Goal: Task Accomplishment & Management: Use online tool/utility

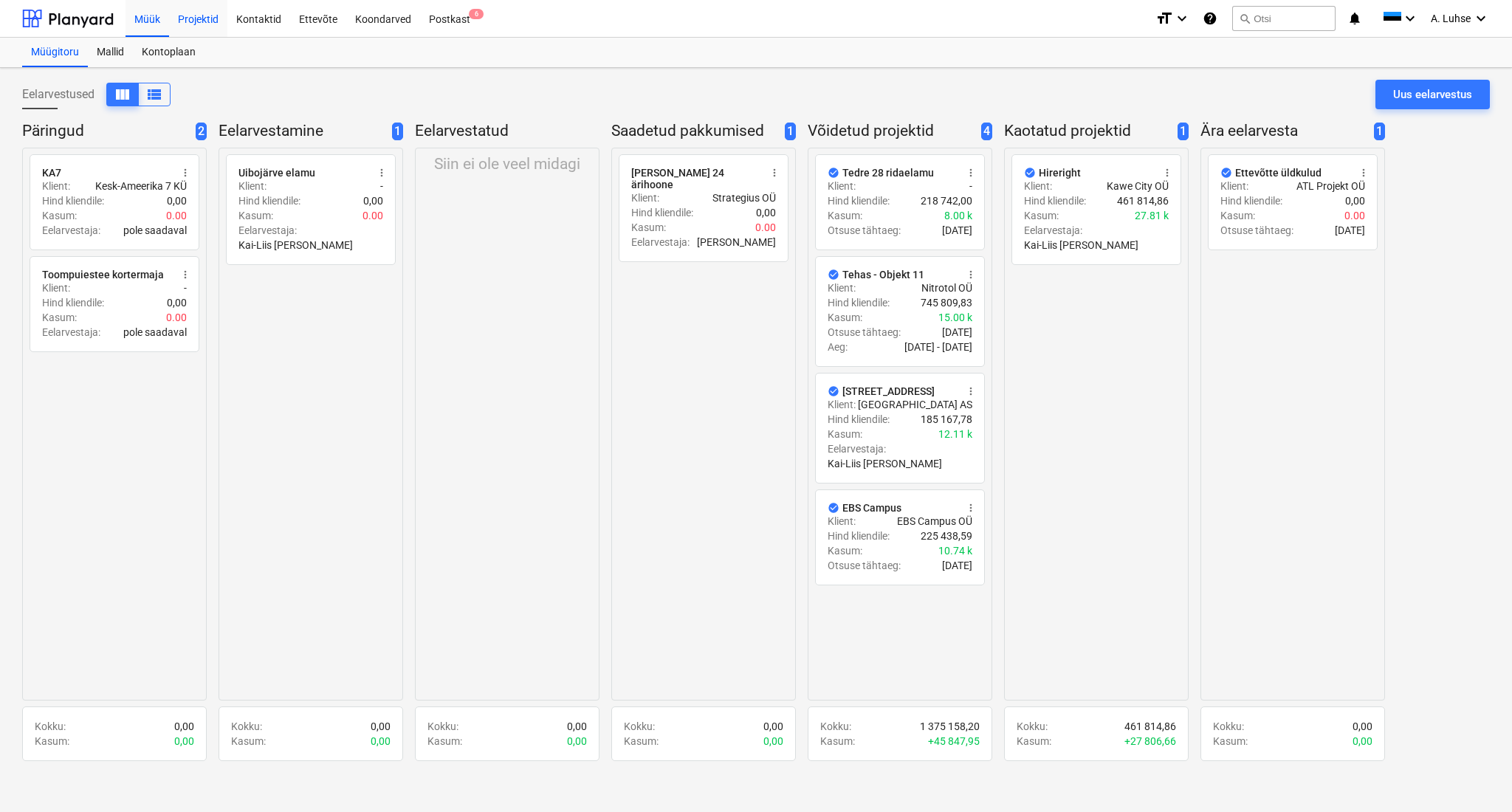
click at [194, 17] on div "Projektid" at bounding box center [198, 18] width 59 height 38
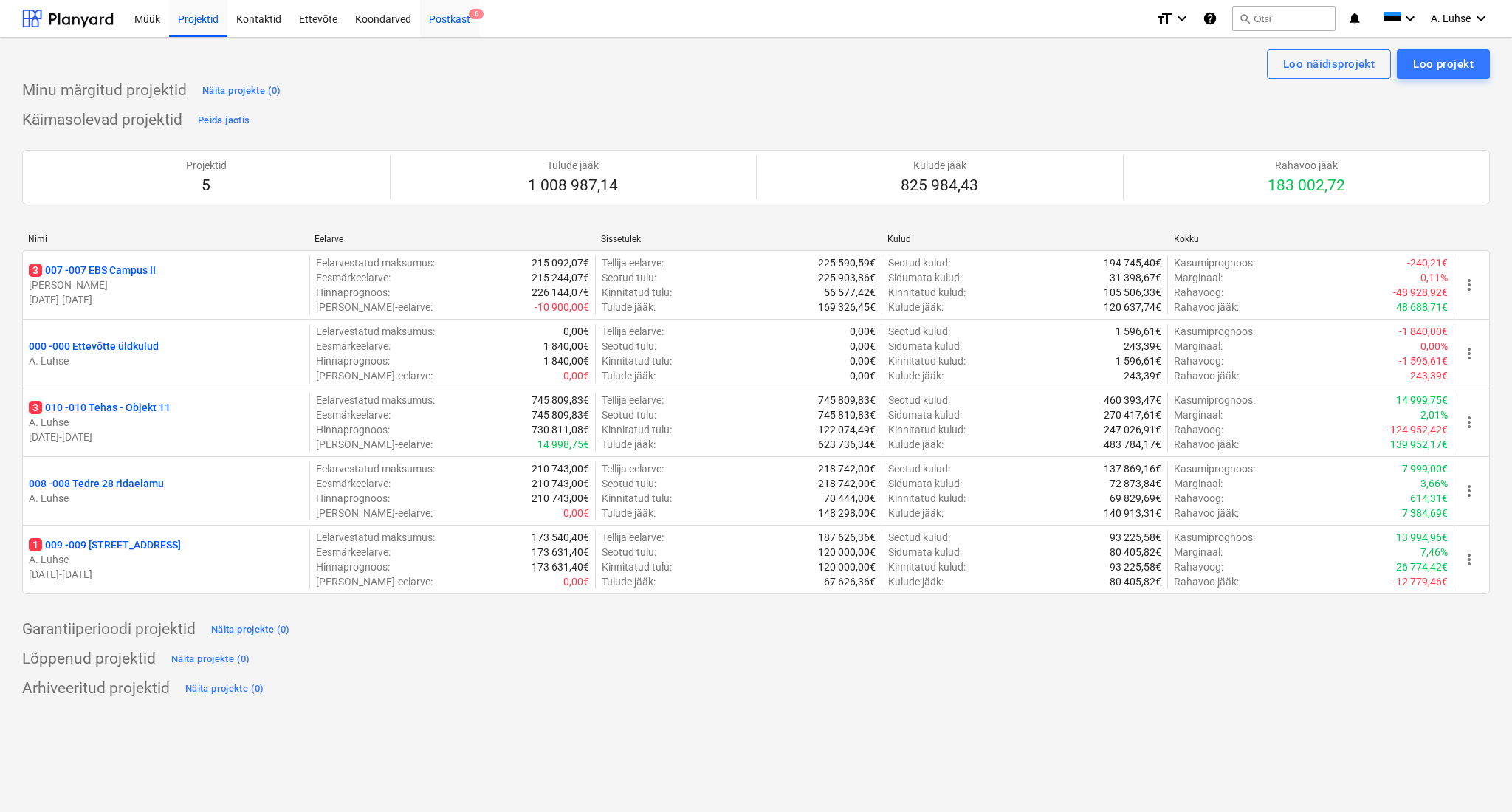
click at [444, 23] on div "Postkast 6" at bounding box center [450, 18] width 59 height 38
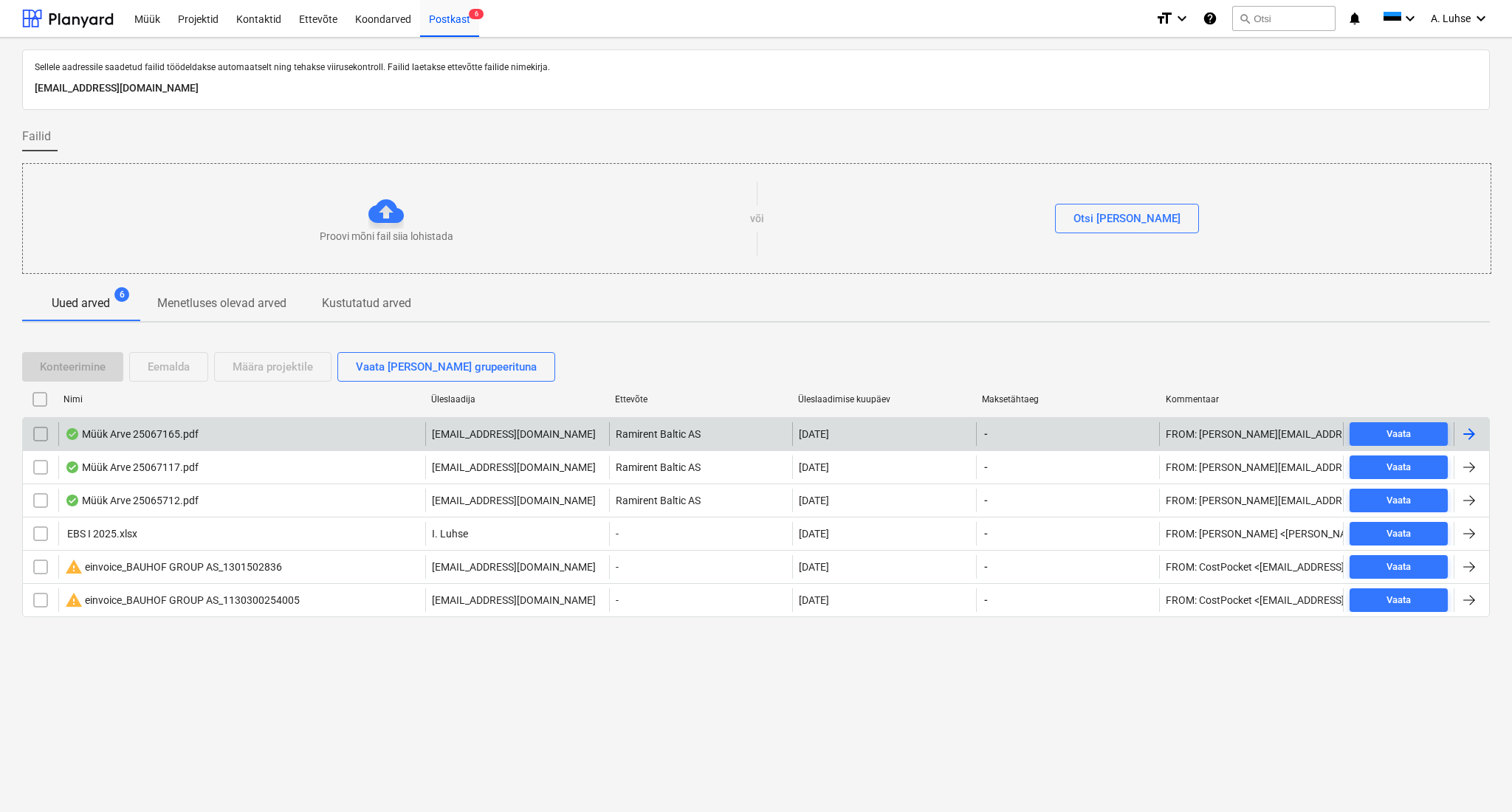
click at [313, 430] on div "Müük Arve 25067165.pdf" at bounding box center [242, 434] width 367 height 23
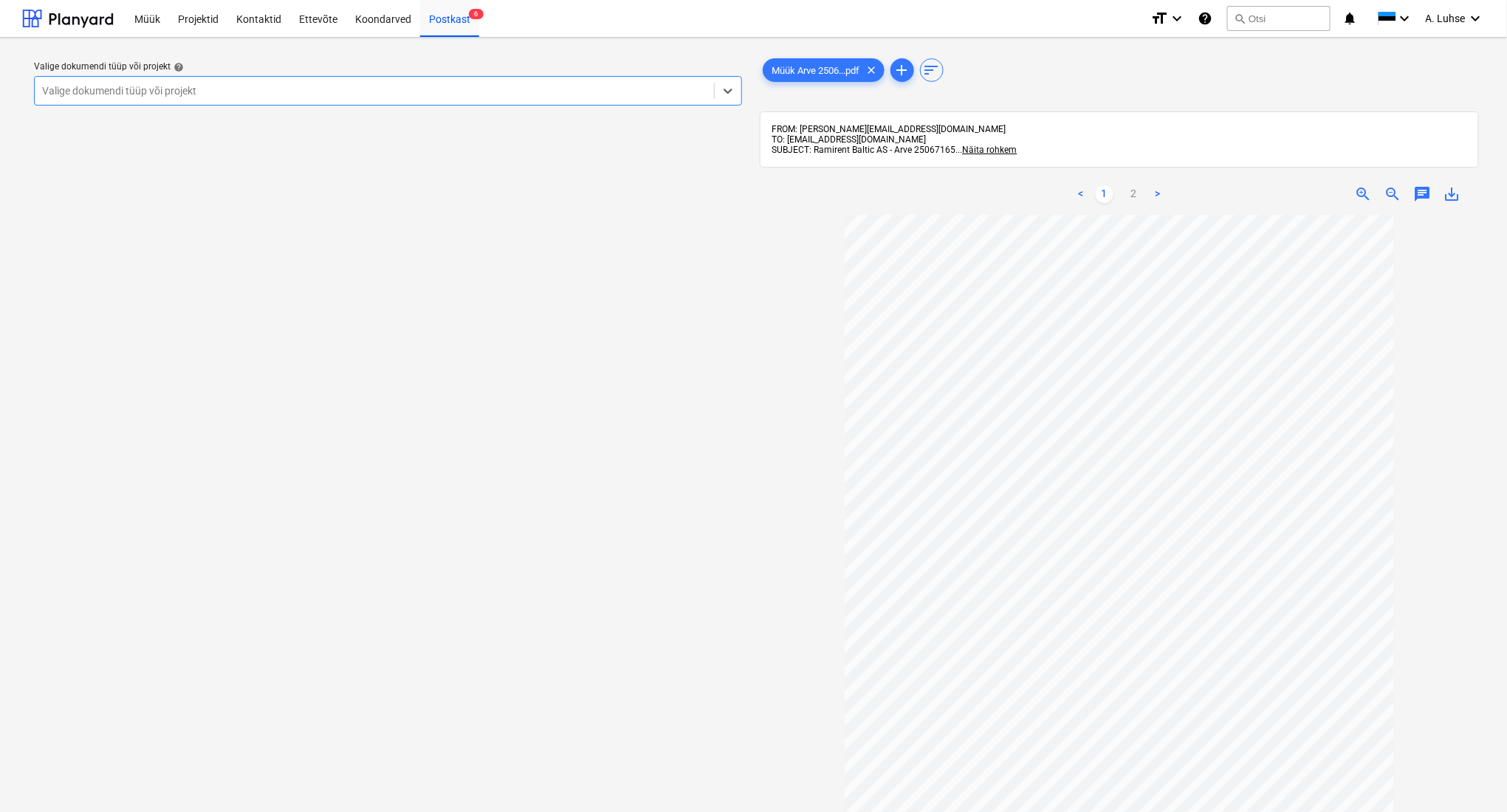
click at [459, 94] on div at bounding box center [374, 91] width 664 height 15
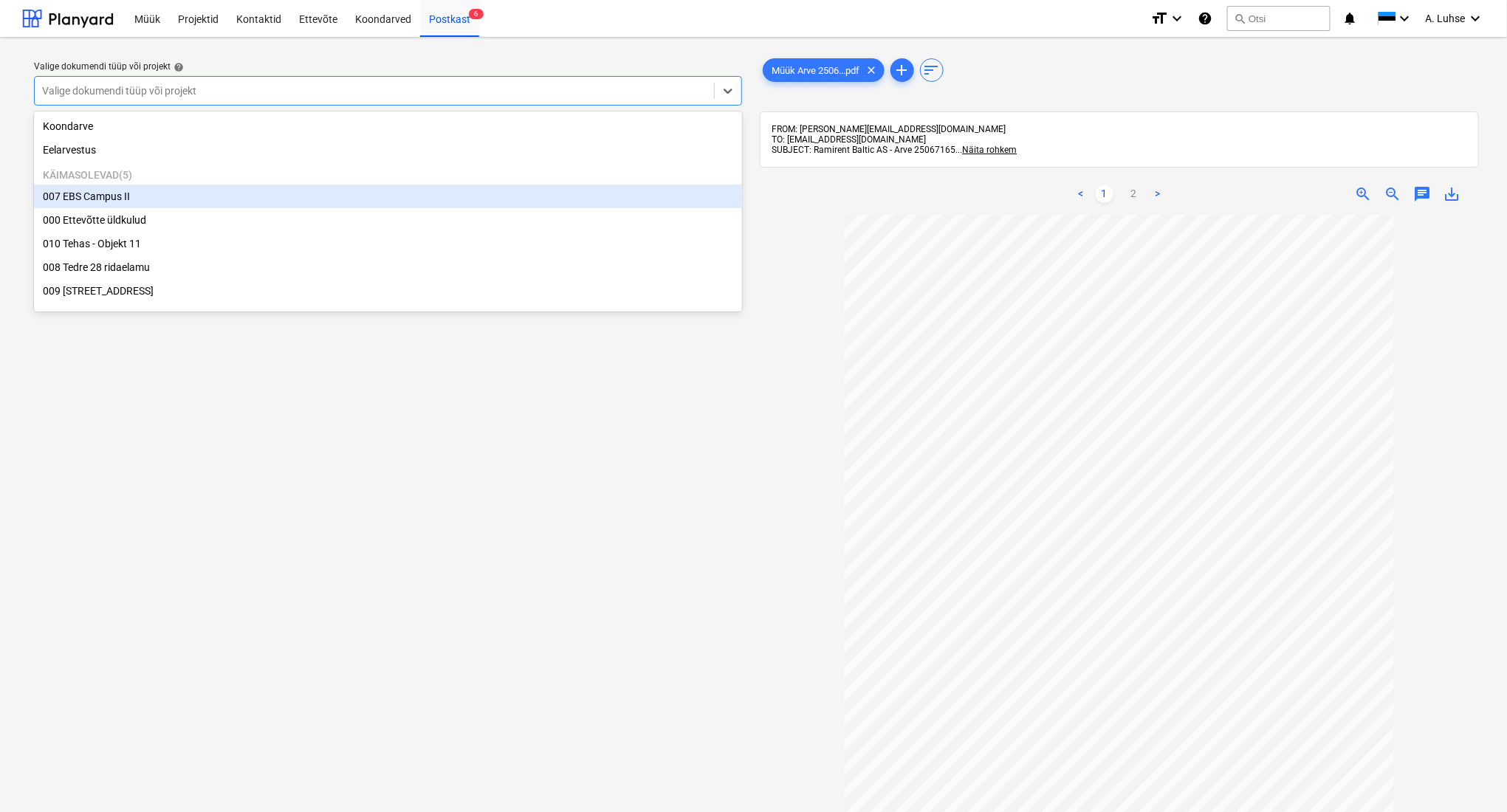
click at [458, 200] on div "007 EBS Campus II" at bounding box center [388, 196] width 708 height 23
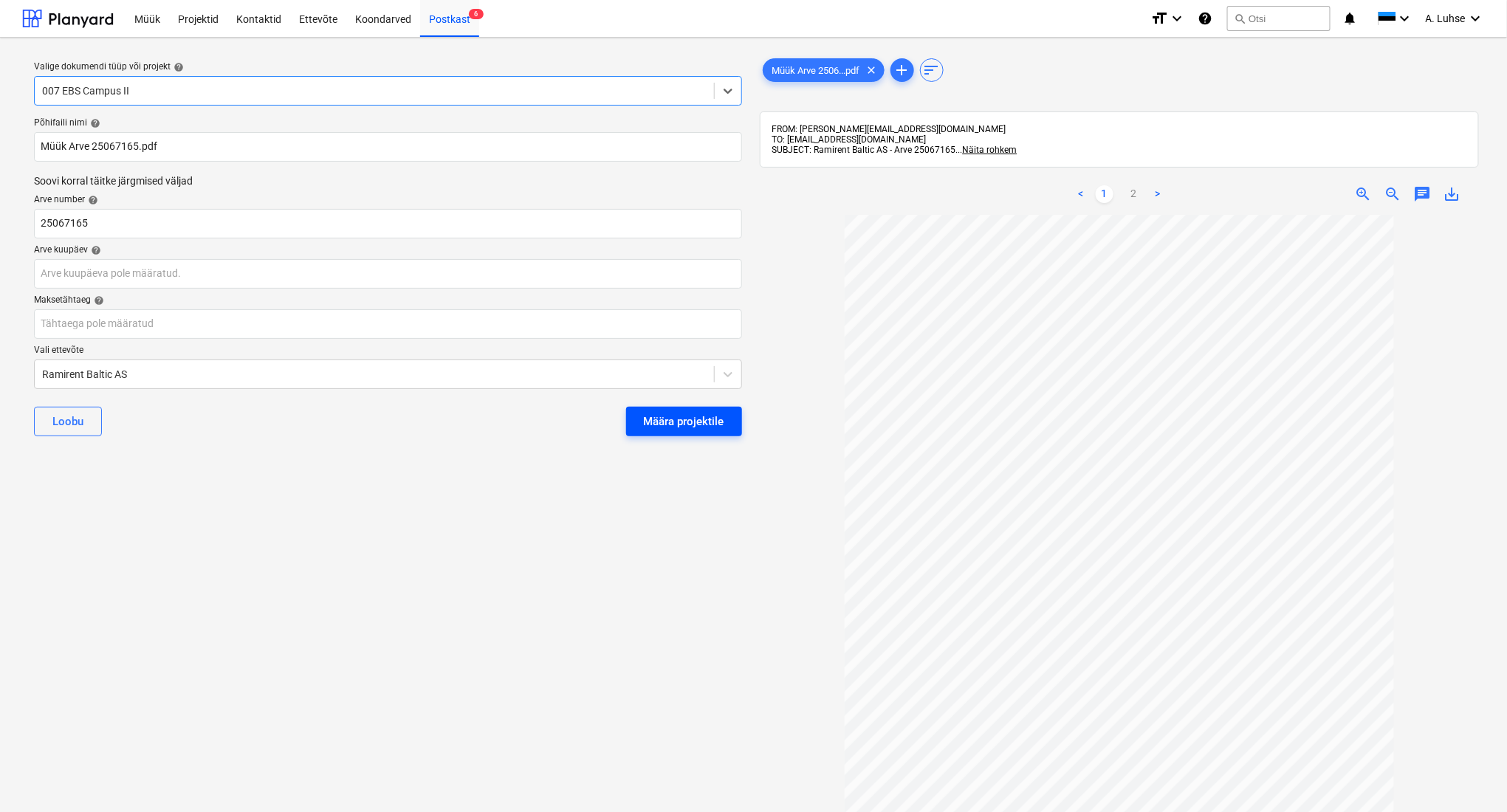
click at [648, 424] on div "Määra projektile" at bounding box center [684, 421] width 80 height 19
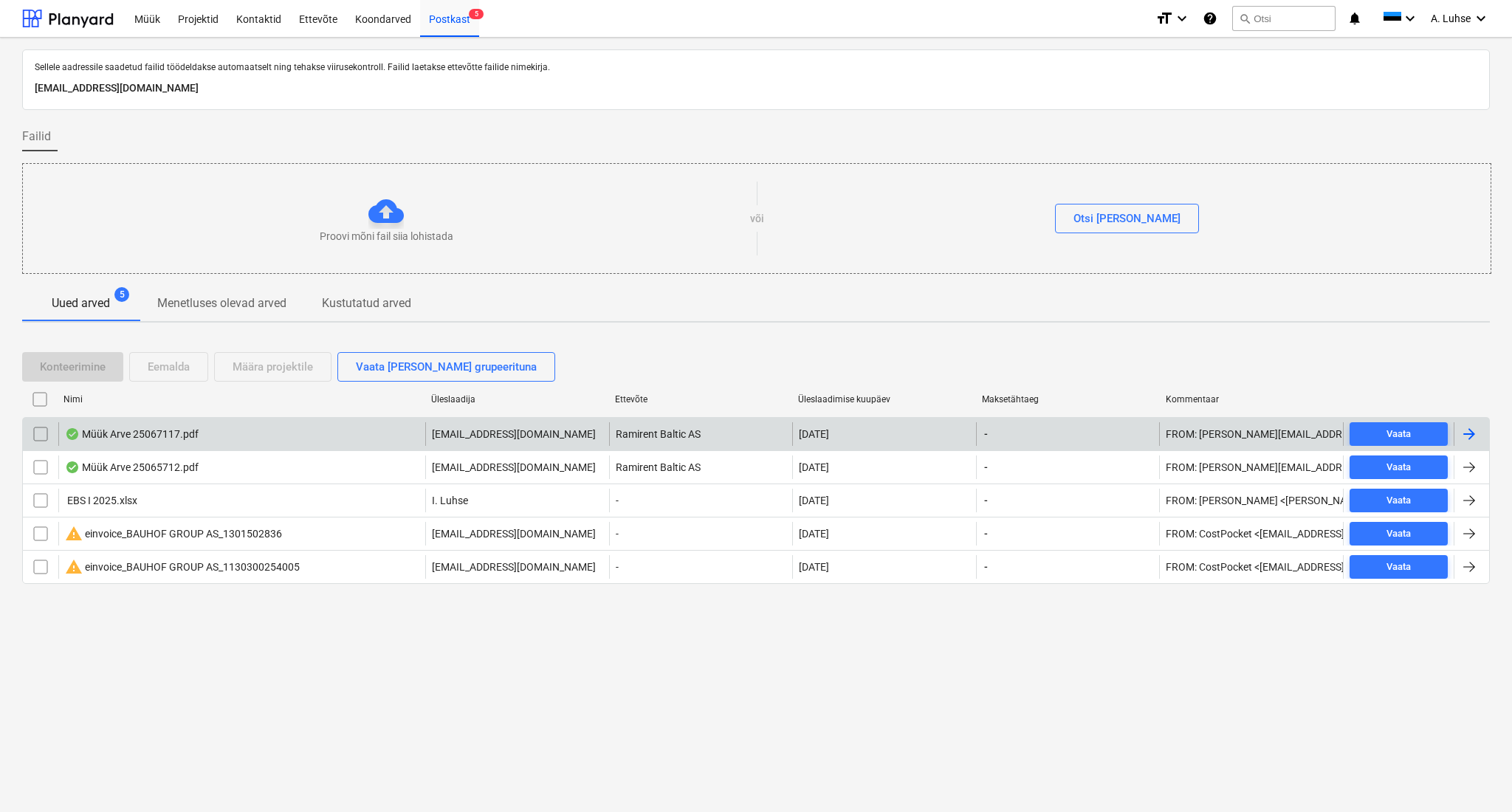
click at [269, 436] on div "Müük Arve 25067117.pdf" at bounding box center [242, 434] width 367 height 23
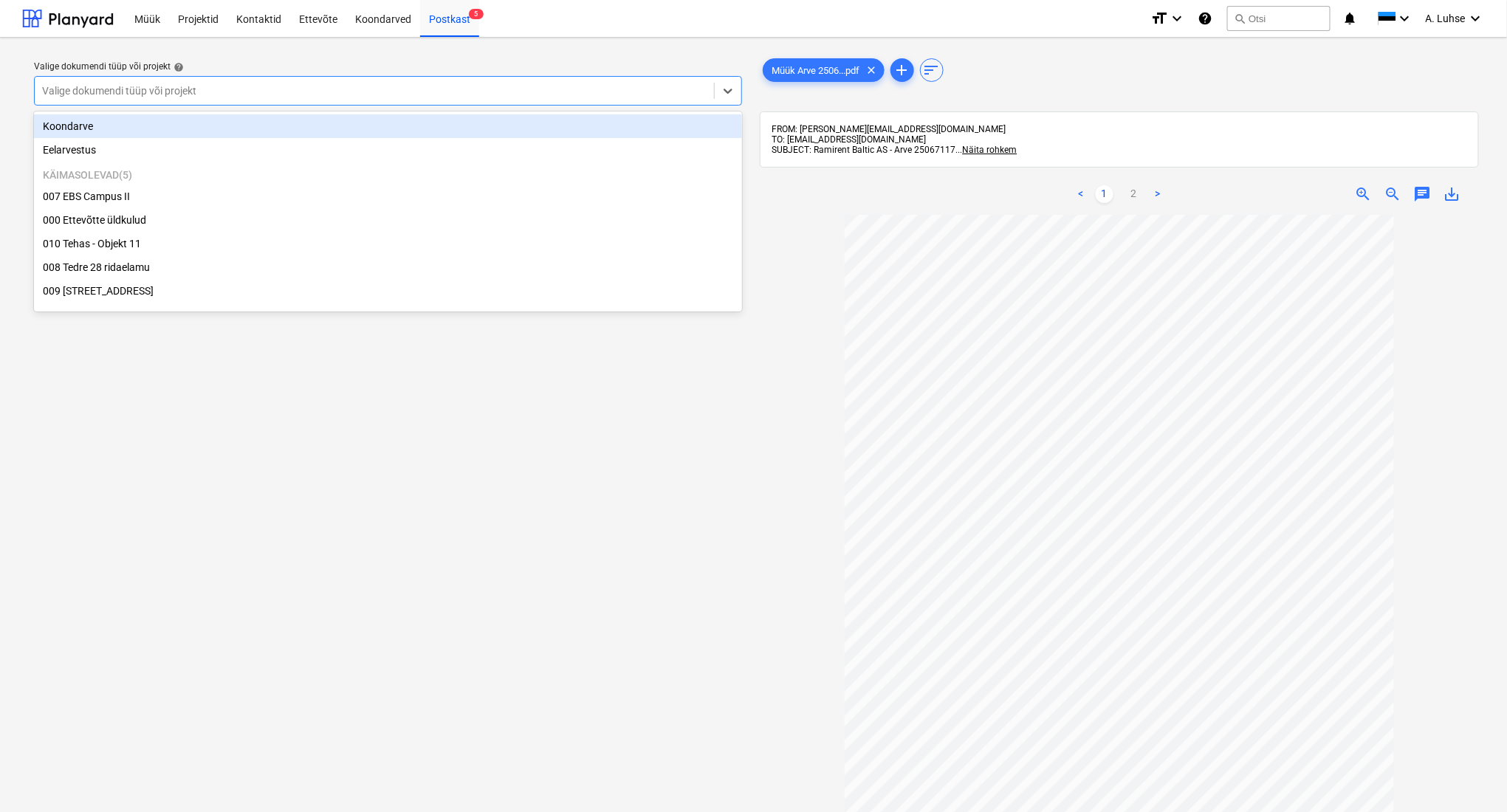
click at [585, 90] on div at bounding box center [374, 91] width 664 height 15
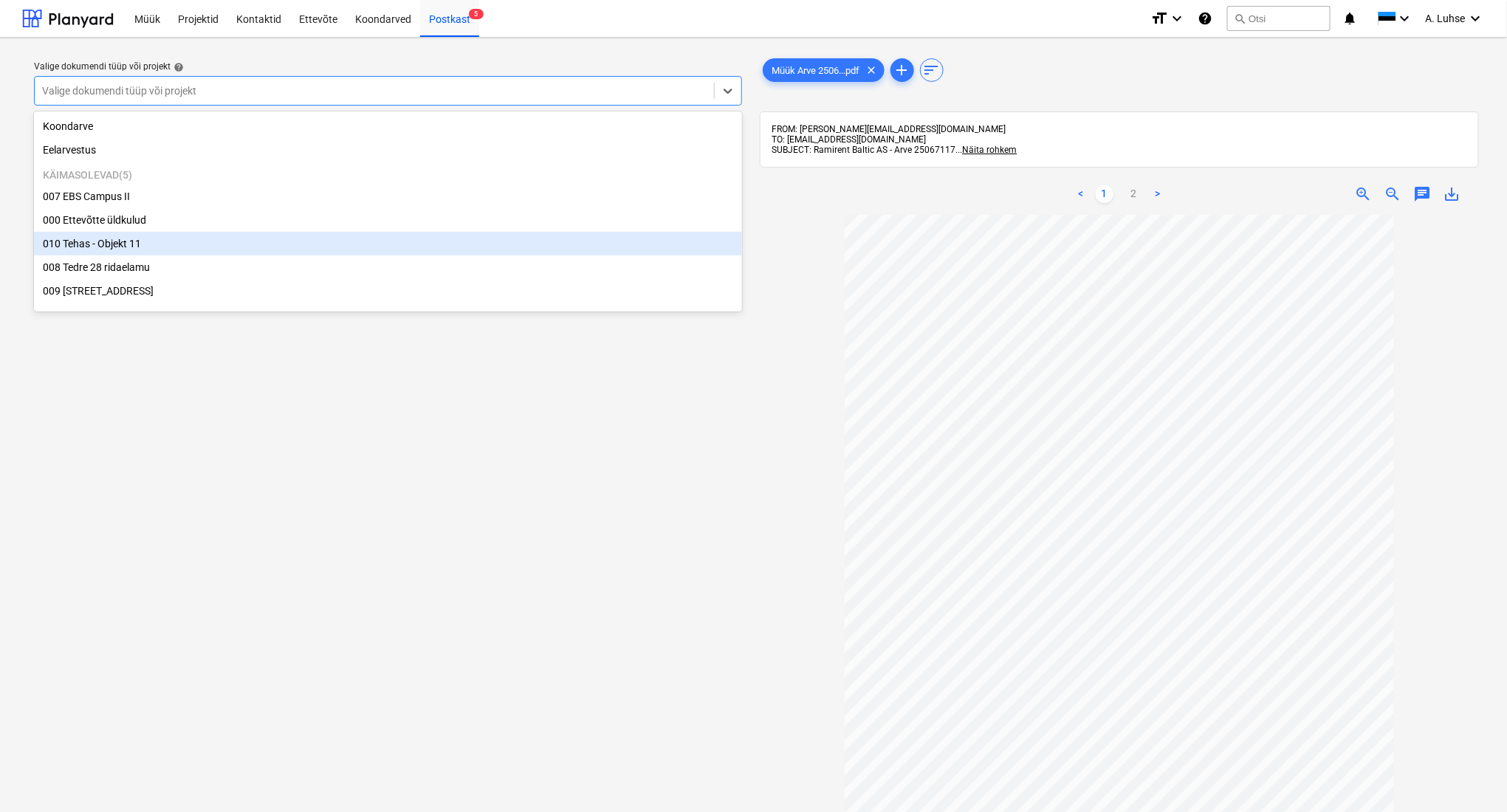
click at [511, 251] on div "010 Tehas - Objekt 11" at bounding box center [388, 243] width 708 height 23
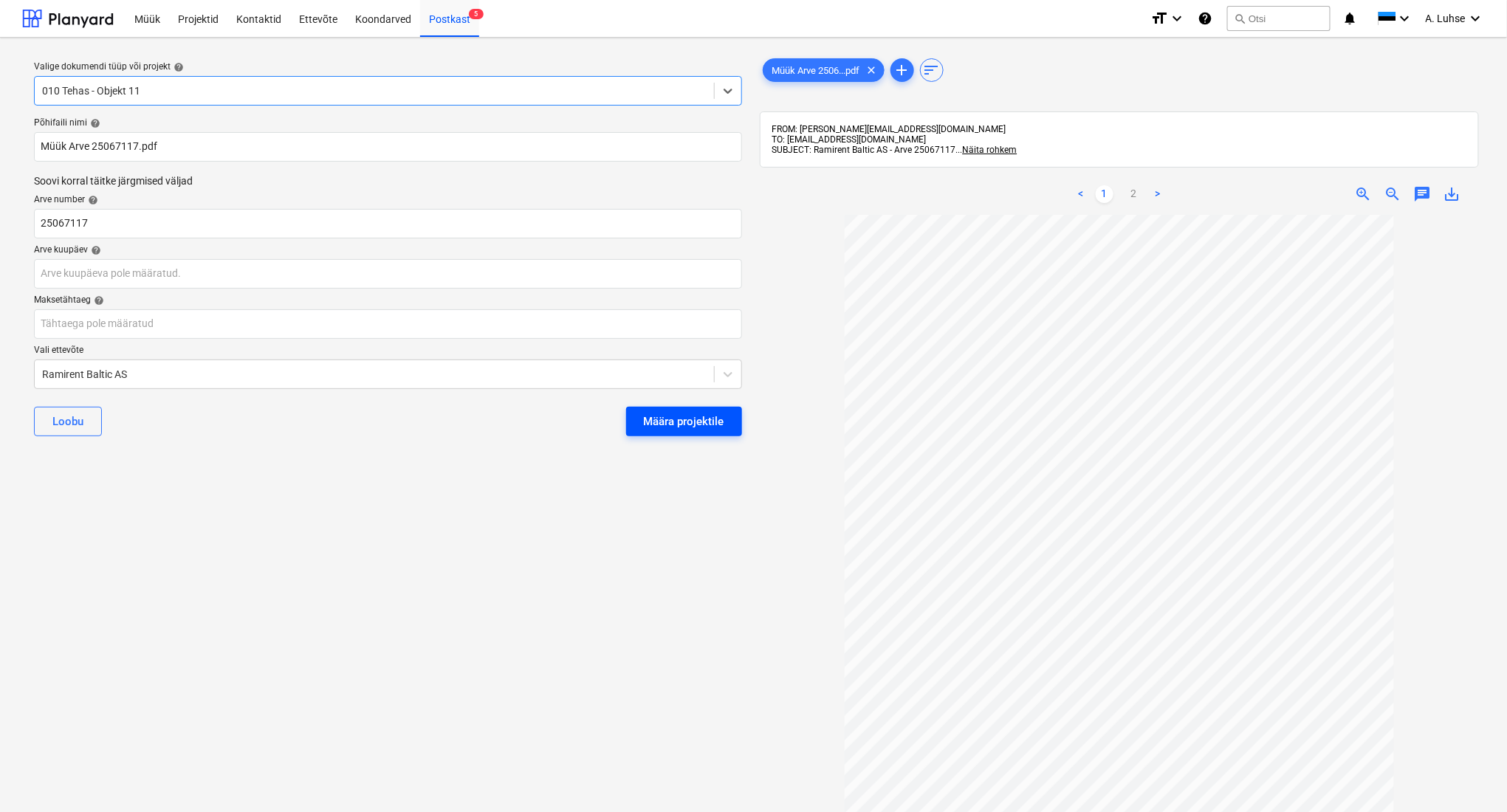
click at [693, 414] on div "Määra projektile" at bounding box center [684, 421] width 80 height 19
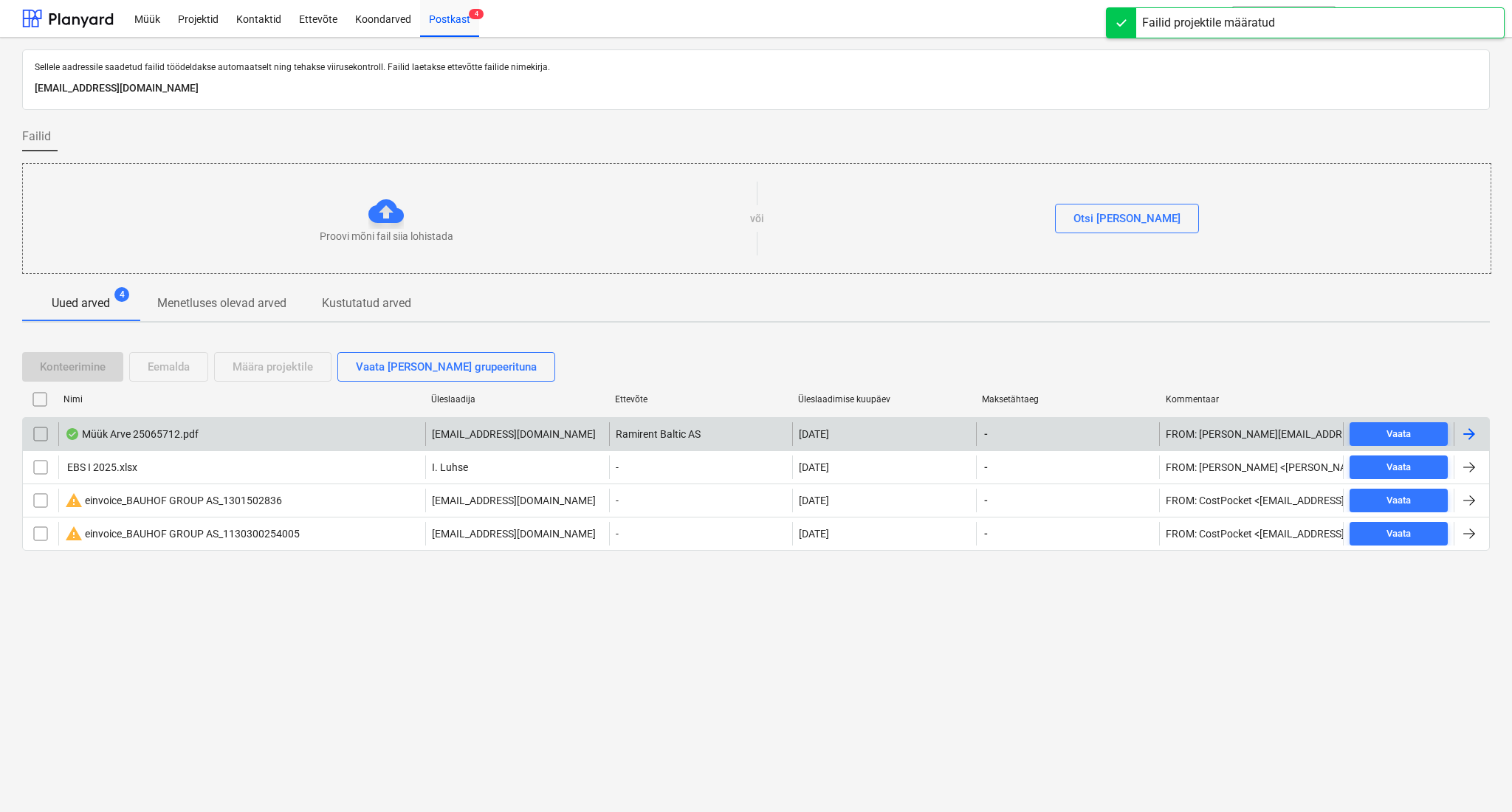
click at [254, 439] on div "Müük Arve 25065712.pdf" at bounding box center [242, 434] width 367 height 23
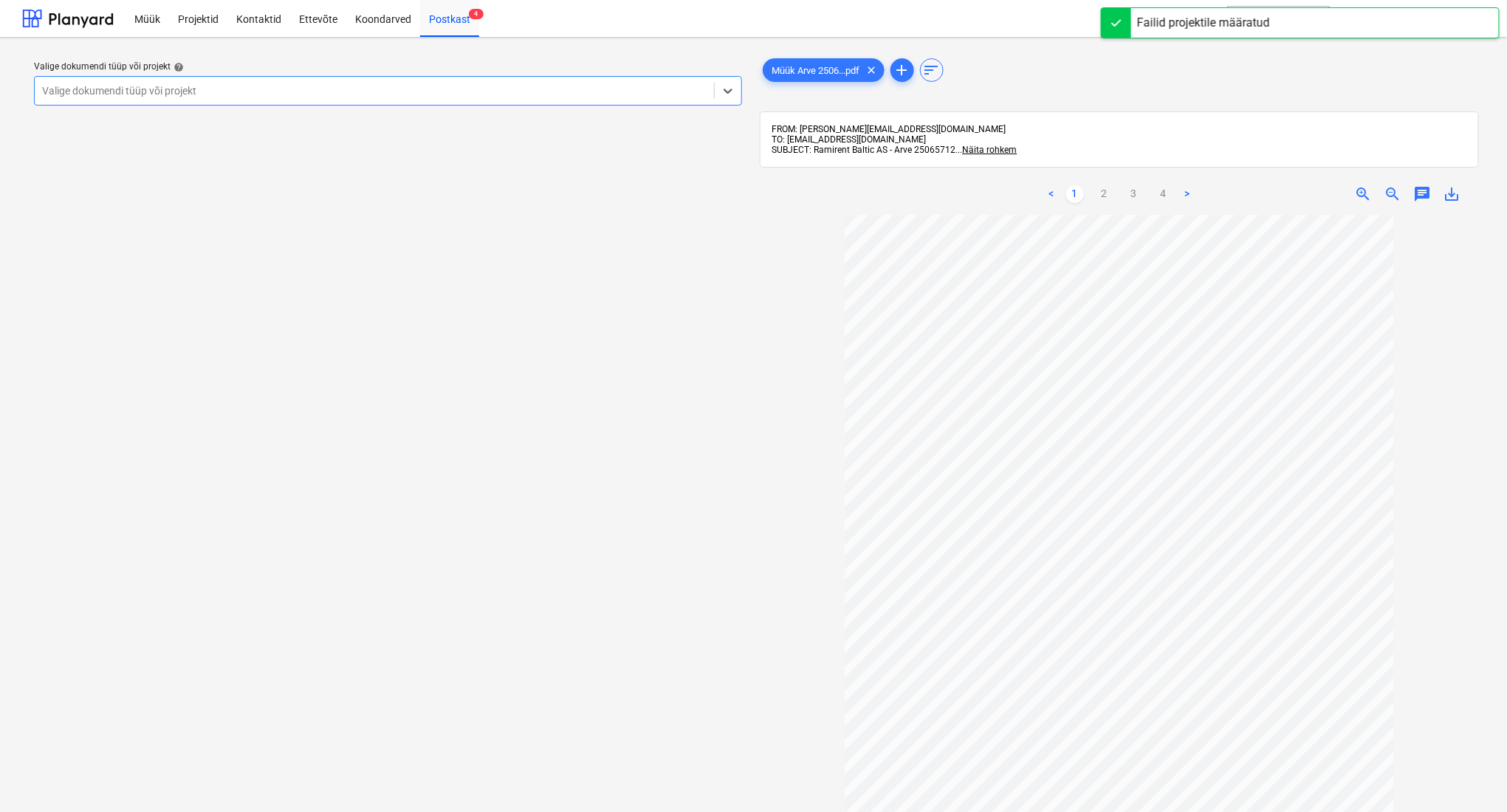
click at [529, 98] on div at bounding box center [374, 91] width 664 height 15
click at [540, 86] on div at bounding box center [374, 91] width 664 height 15
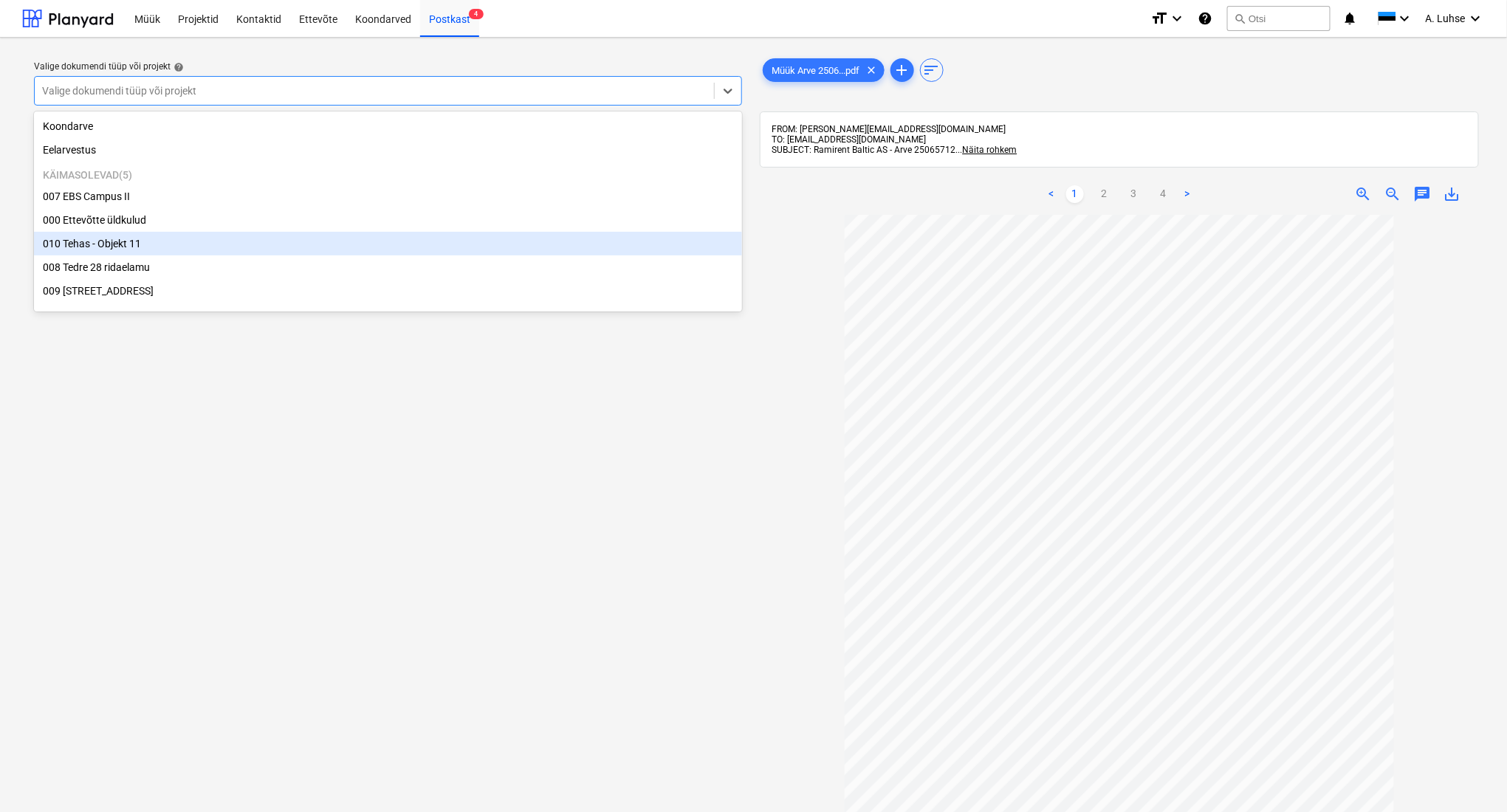
click at [466, 246] on div "010 Tehas - Objekt 11" at bounding box center [388, 243] width 708 height 23
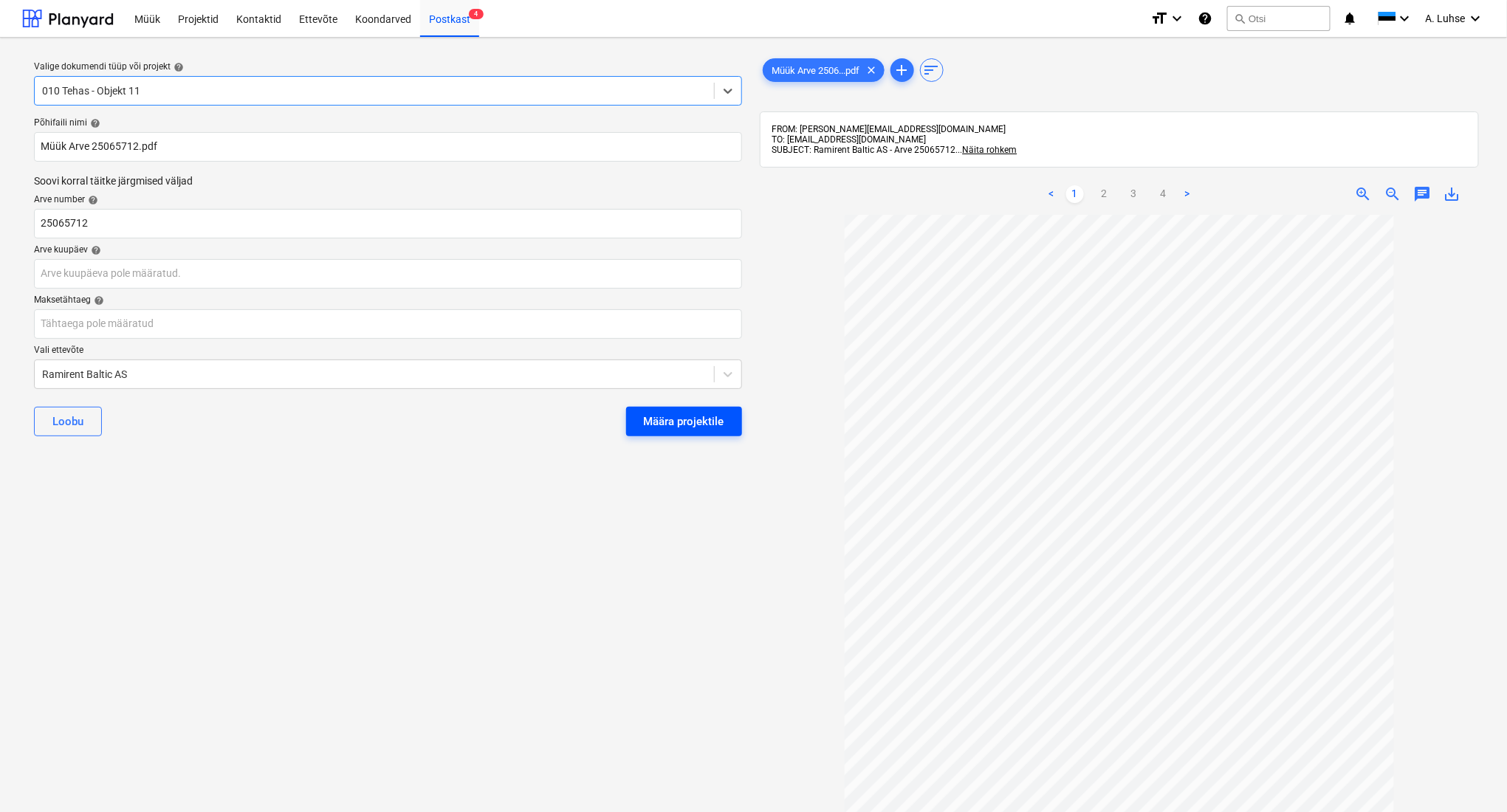
click at [684, 427] on div "Määra projektile" at bounding box center [684, 421] width 80 height 19
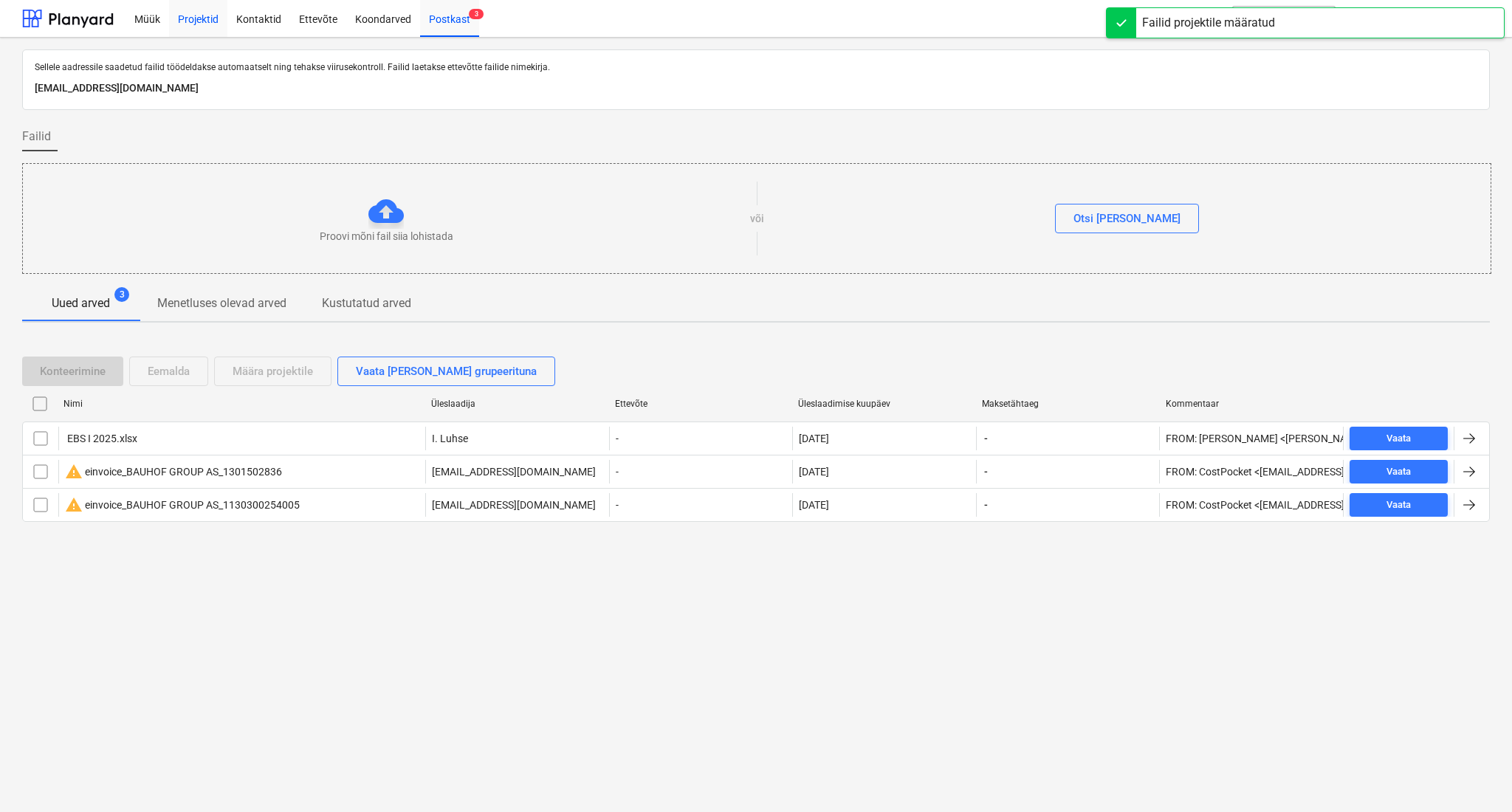
click at [196, 21] on div "Projektid" at bounding box center [198, 18] width 59 height 38
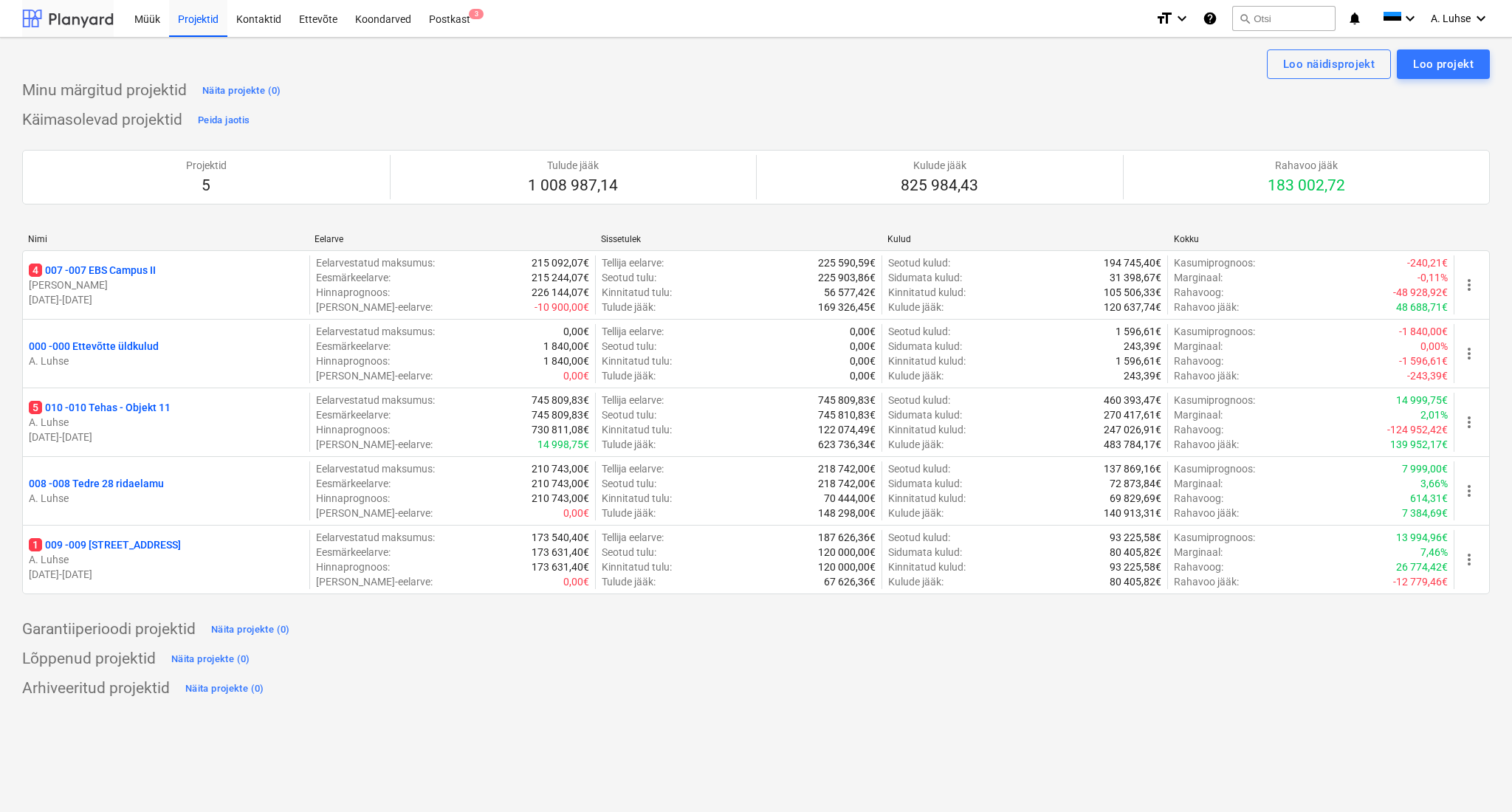
click at [87, 24] on div at bounding box center [69, 18] width 92 height 37
